Goal: Task Accomplishment & Management: Manage account settings

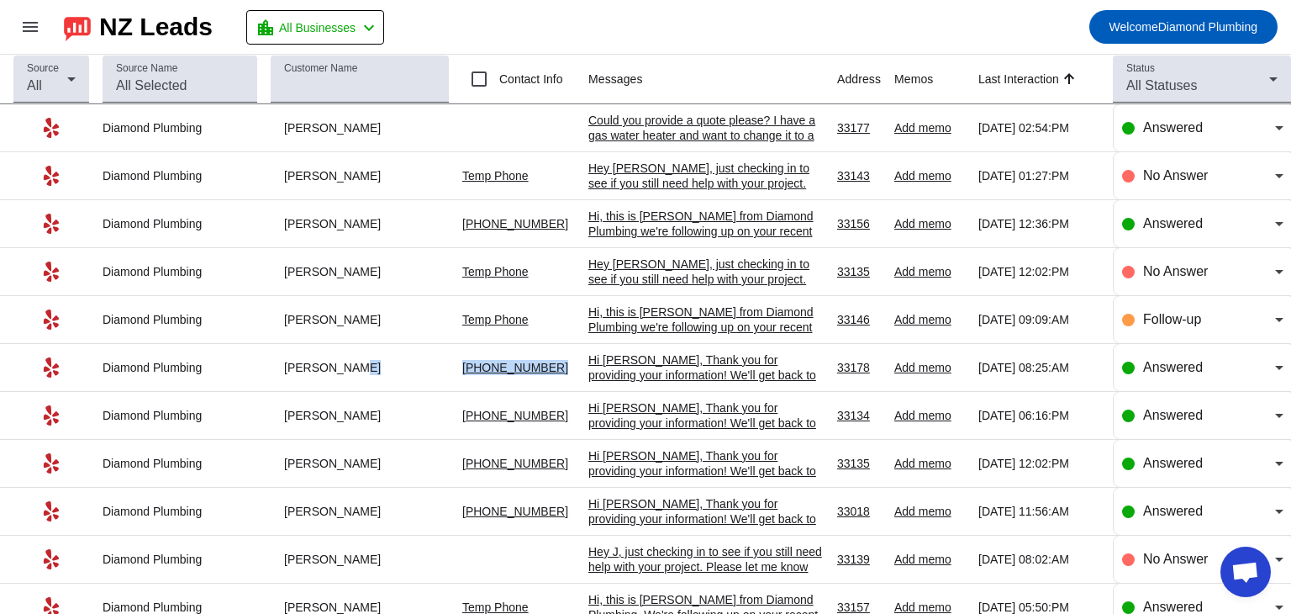
drag, startPoint x: 552, startPoint y: 369, endPoint x: 432, endPoint y: 364, distance: 120.3
click at [429, 364] on tr "Diamond Plumbing [PERSON_NAME] [PHONE_NUMBER] Hi [PERSON_NAME], Thank you for p…" at bounding box center [645, 368] width 1291 height 48
copy tr "[PHONE_NUMBER]"
drag, startPoint x: 550, startPoint y: 223, endPoint x: 443, endPoint y: 222, distance: 106.8
click at [443, 222] on tr "Diamond Plumbing [PERSON_NAME] [PHONE_NUMBER] Hi, this is Leyla from Diamond Pl…" at bounding box center [645, 224] width 1291 height 48
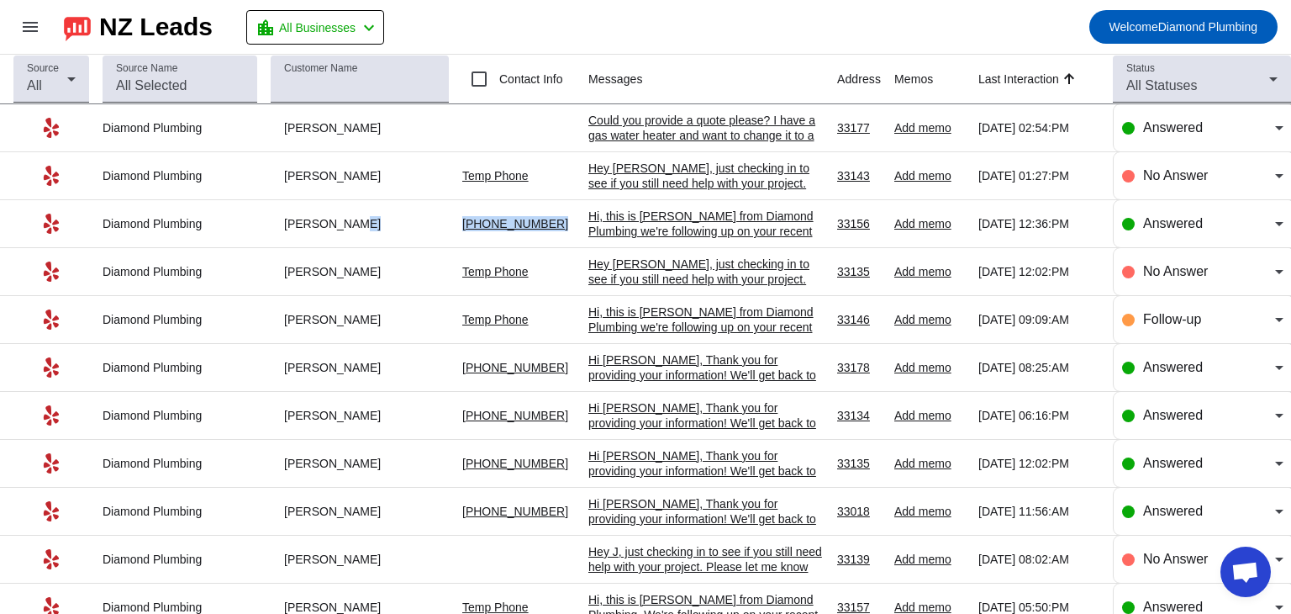
copy tr "[PHONE_NUMBER]"
click at [644, 233] on div "Hi, this is [PERSON_NAME] from Diamond Plumbing we're following up on your rece…" at bounding box center [706, 269] width 235 height 121
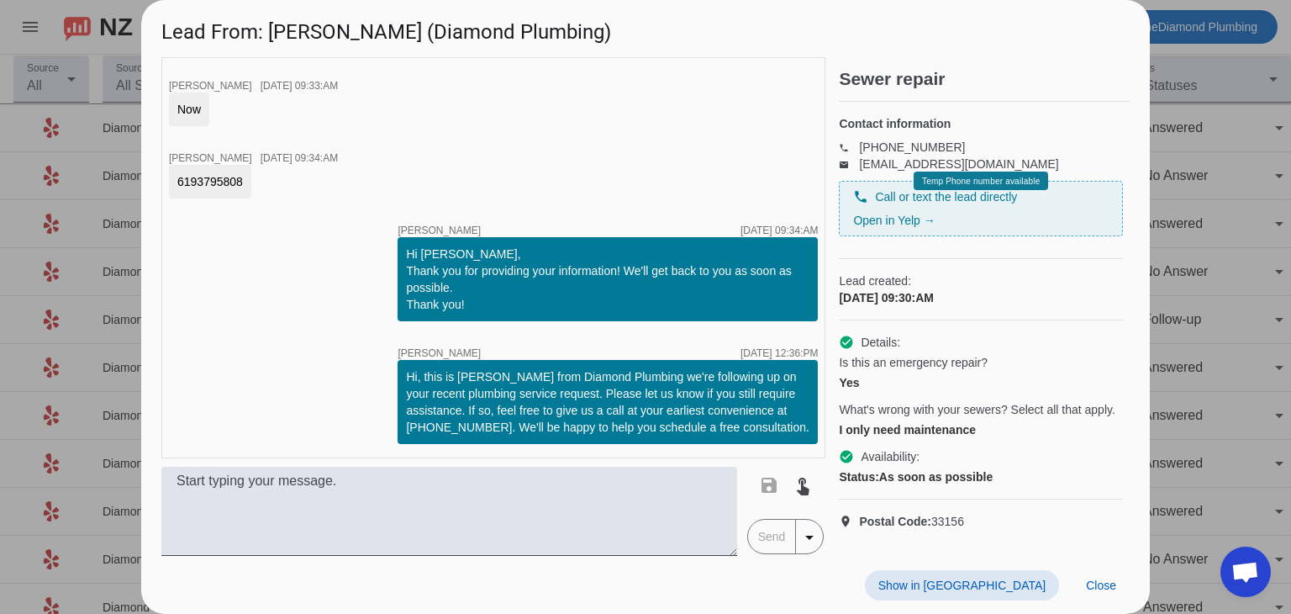
scroll to position [33, 0]
click at [1106, 584] on span "Close" at bounding box center [1101, 584] width 30 height 13
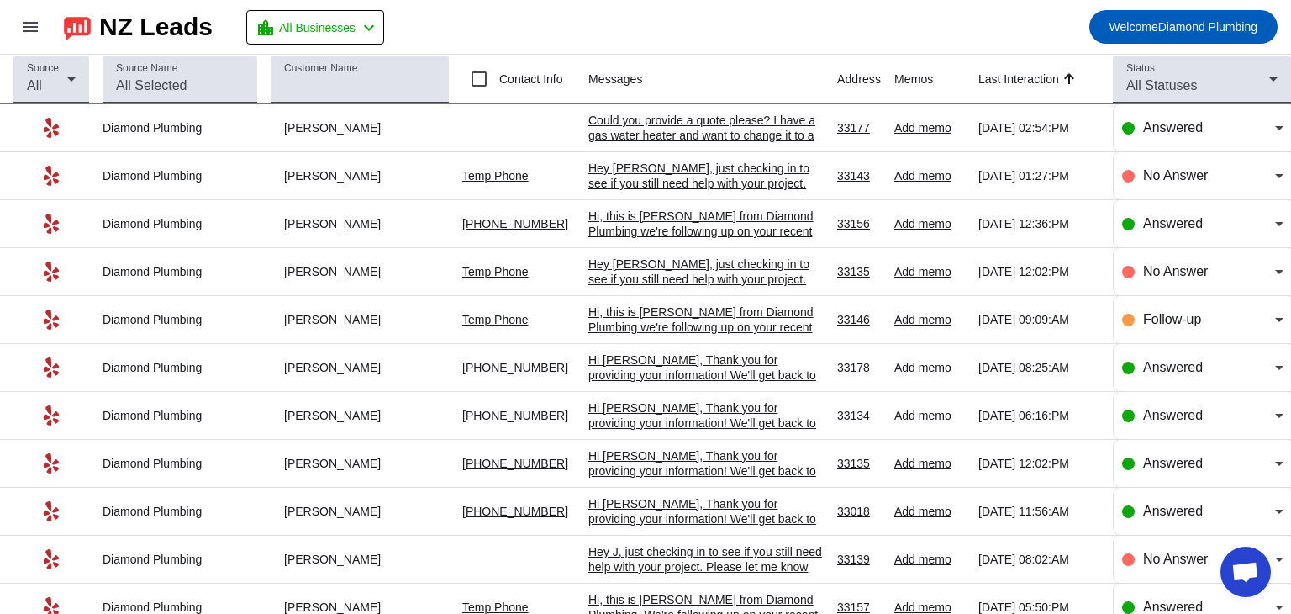
click at [694, 129] on div "Could you provide a quote please? I have a gas water heater and want to change …" at bounding box center [706, 135] width 235 height 45
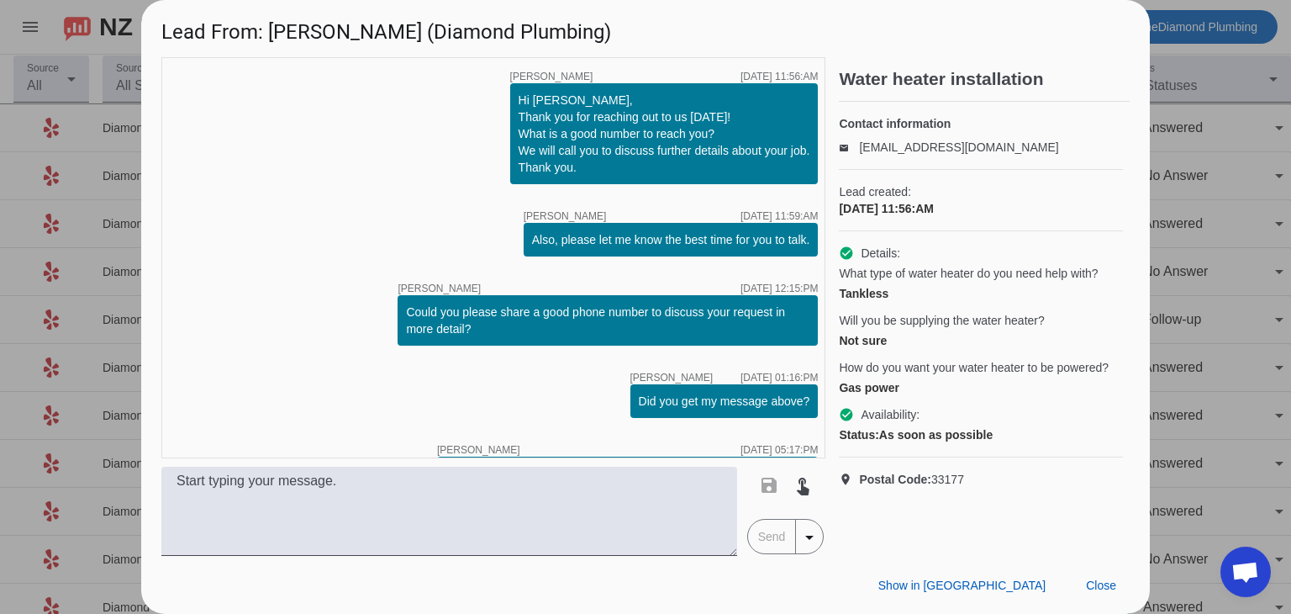
scroll to position [275, 0]
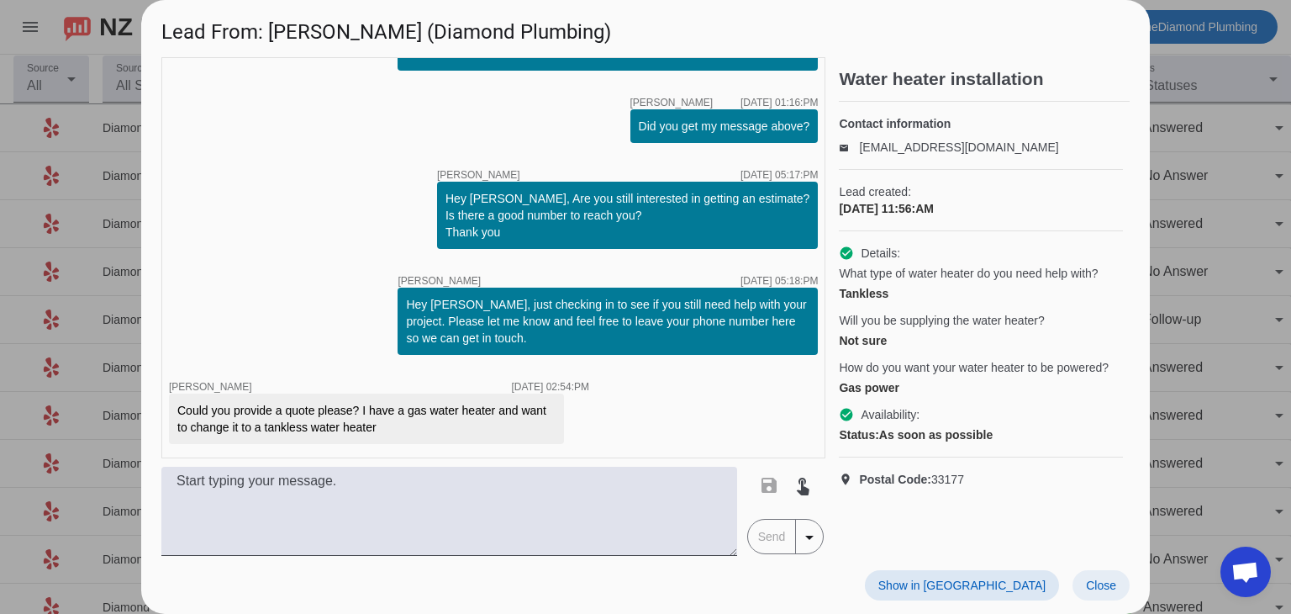
click at [1099, 583] on span "Close" at bounding box center [1101, 584] width 30 height 13
